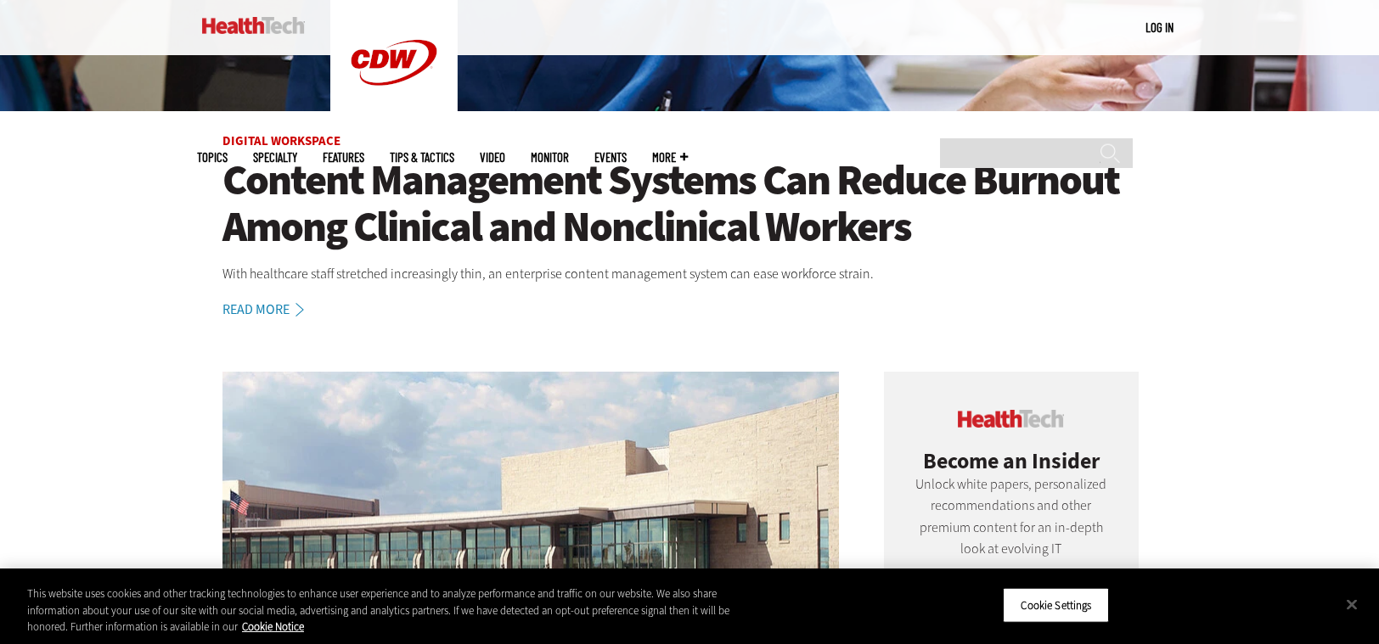
scroll to position [522, 0]
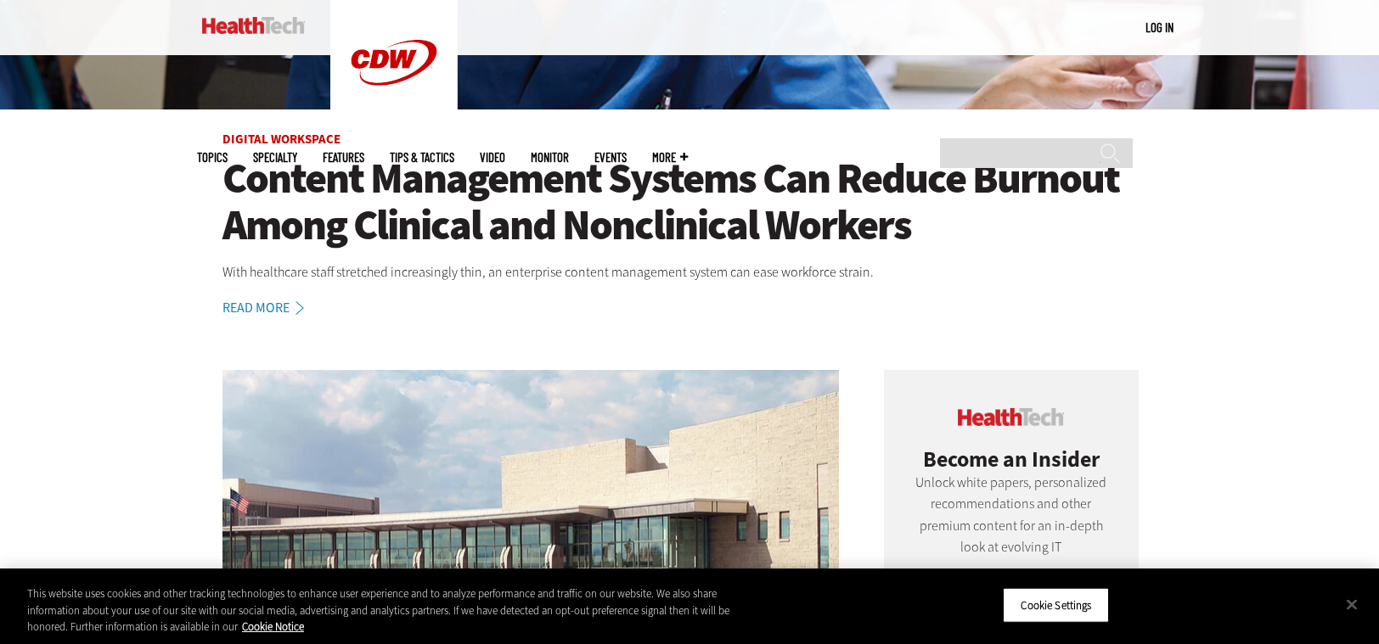
click at [278, 307] on link "Read More" at bounding box center [272, 308] width 100 height 14
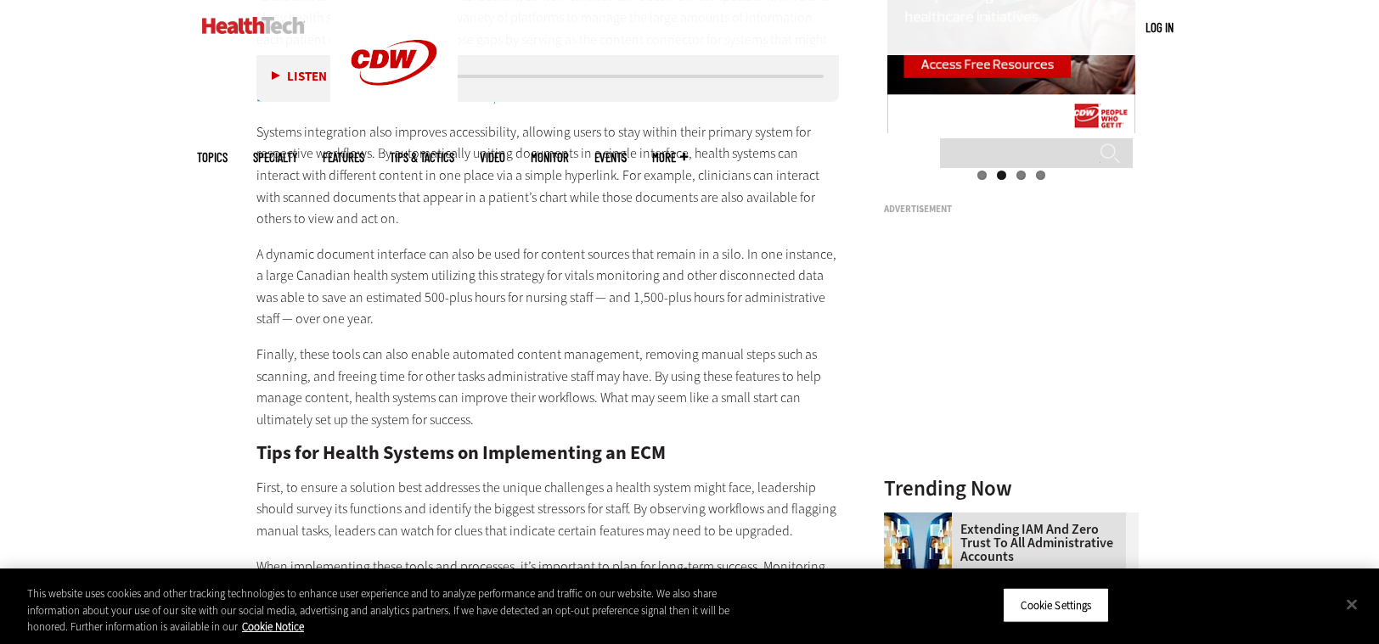
scroll to position [2259, 0]
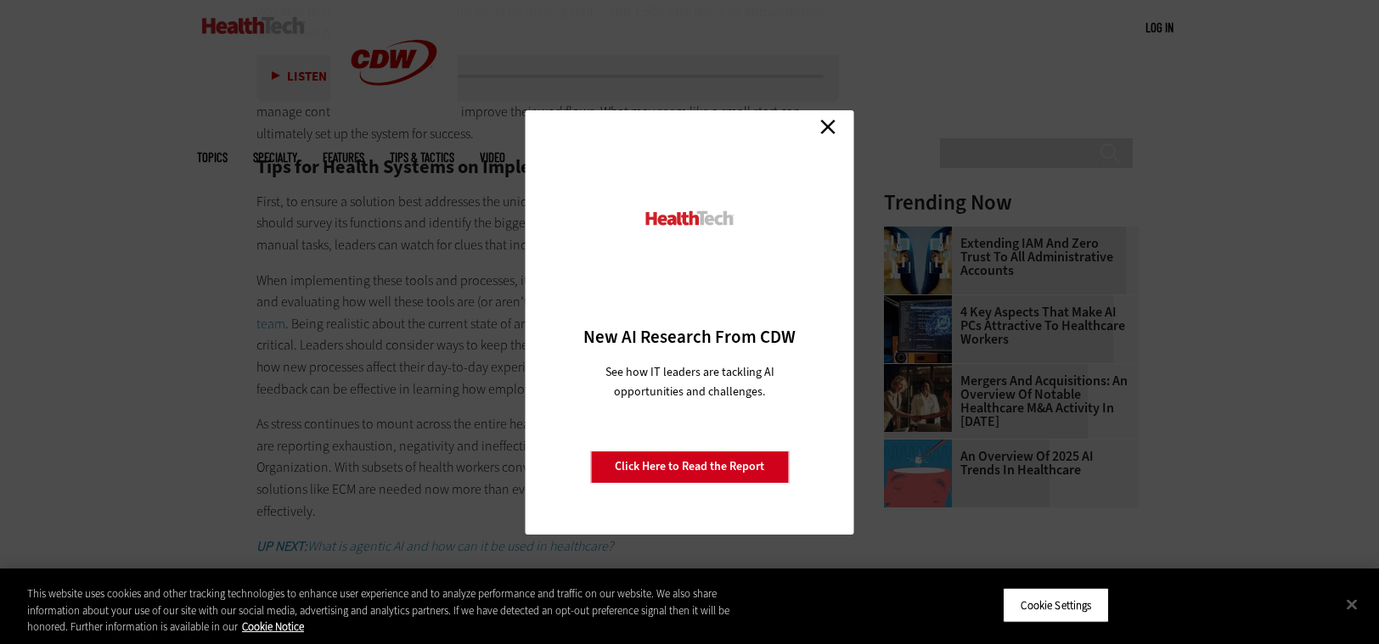
click at [833, 127] on link "Close" at bounding box center [827, 127] width 25 height 25
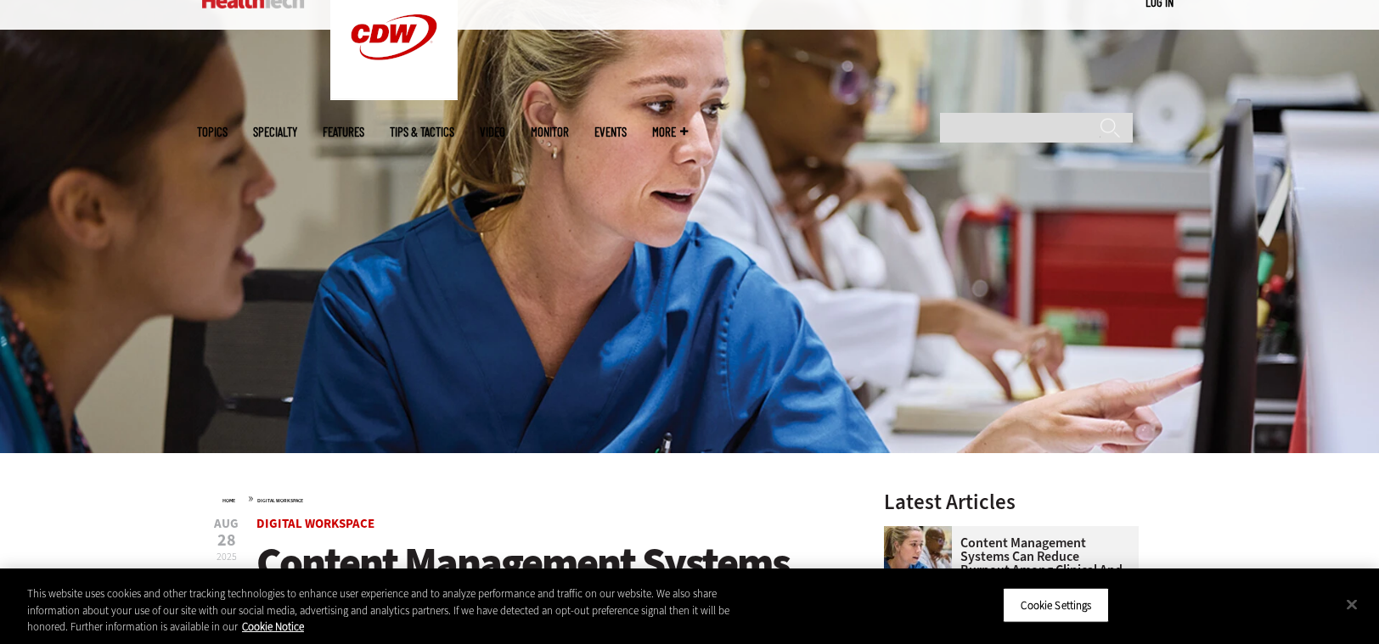
scroll to position [0, 0]
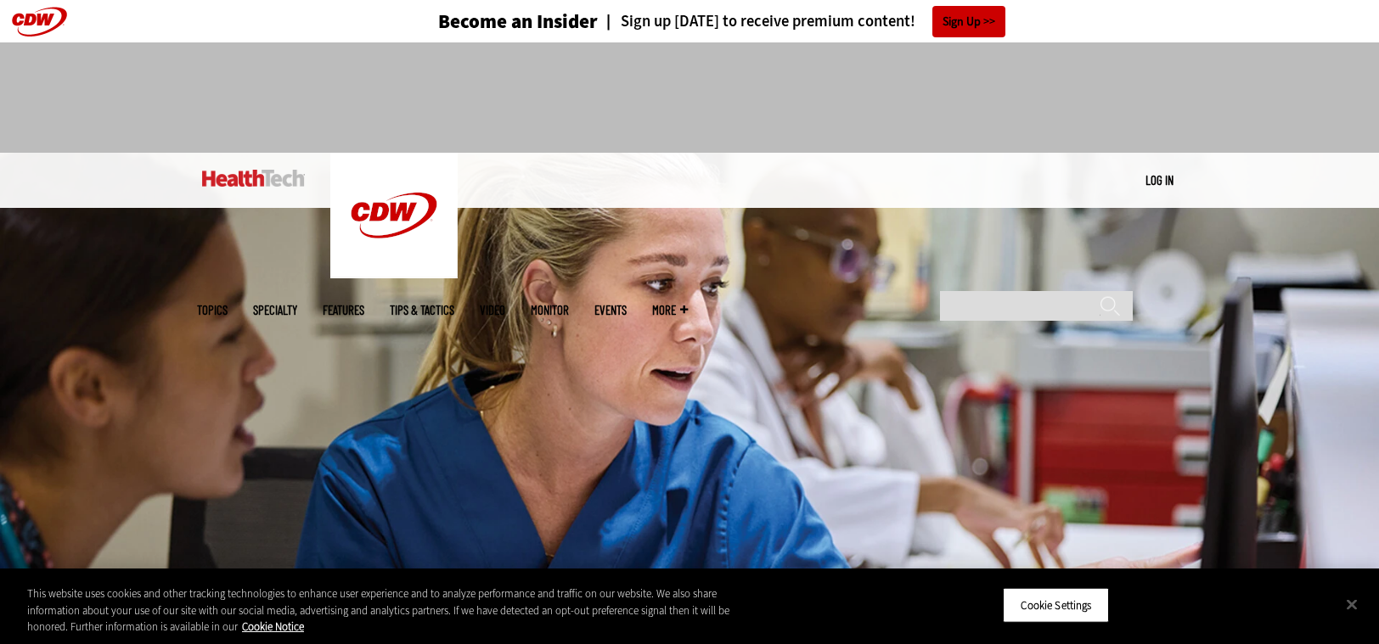
click at [582, 354] on img at bounding box center [689, 392] width 1379 height 479
